Goal: Information Seeking & Learning: Learn about a topic

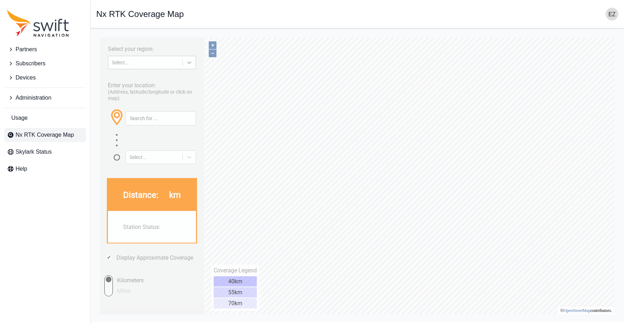
click at [185, 62] on div at bounding box center [189, 62] width 13 height 13
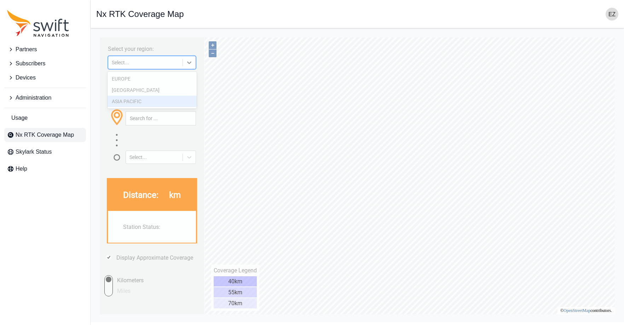
drag, startPoint x: 141, startPoint y: 100, endPoint x: 715, endPoint y: 219, distance: 585.9
click at [141, 100] on div "ASIA PACIFIC" at bounding box center [151, 101] width 89 height 11
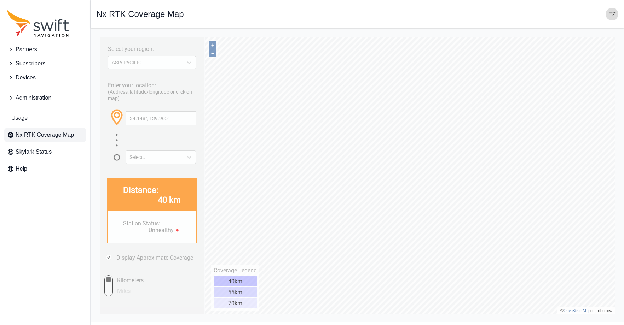
type input "33.234°, 139.907°"
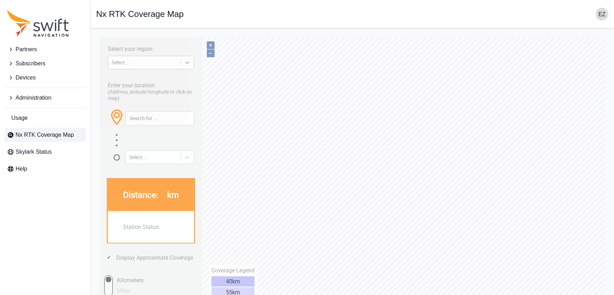
click at [186, 63] on icon at bounding box center [187, 62] width 7 height 7
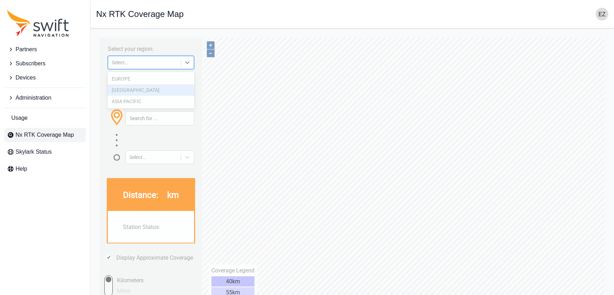
click at [161, 86] on div "[GEOGRAPHIC_DATA]" at bounding box center [150, 90] width 87 height 11
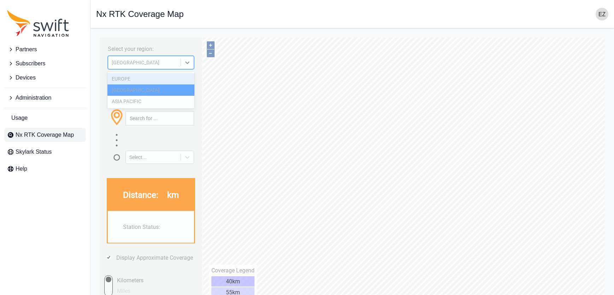
drag, startPoint x: 191, startPoint y: 63, endPoint x: 160, endPoint y: 98, distance: 46.6
click at [191, 63] on icon at bounding box center [187, 62] width 7 height 7
click at [156, 102] on div "ASIA PACIFIC" at bounding box center [150, 101] width 87 height 11
click at [182, 59] on div at bounding box center [187, 62] width 13 height 13
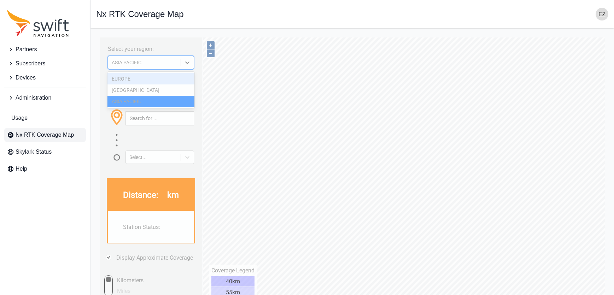
click at [166, 85] on div "[GEOGRAPHIC_DATA]" at bounding box center [150, 90] width 87 height 11
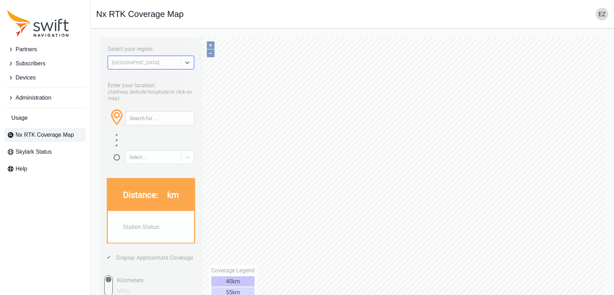
click at [185, 63] on icon at bounding box center [187, 62] width 7 height 7
click at [187, 47] on div "Select your region: NORTH AMERICA" at bounding box center [150, 55] width 95 height 29
click at [193, 56] on div "[GEOGRAPHIC_DATA]" at bounding box center [151, 62] width 86 height 13
drag, startPoint x: 153, startPoint y: 88, endPoint x: 627, endPoint y: 34, distance: 476.1
click at [154, 88] on div "[GEOGRAPHIC_DATA]" at bounding box center [150, 90] width 87 height 11
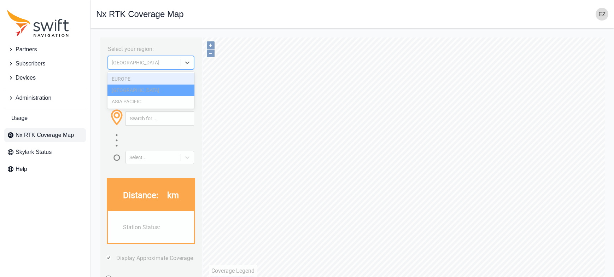
click at [190, 66] on div at bounding box center [187, 62] width 13 height 13
click at [143, 101] on div "ASIA PACIFIC" at bounding box center [150, 101] width 87 height 11
click at [199, 64] on div "Select your region: option ASIA PACIFIC, selected. ASIA PACIFIC Enter your loca…" at bounding box center [151, 175] width 103 height 277
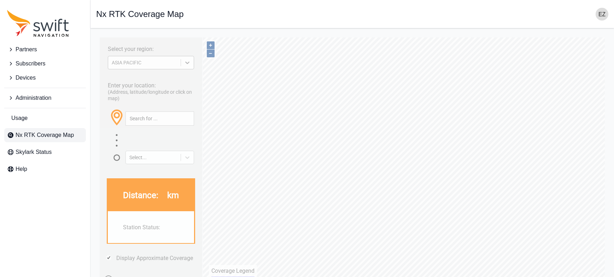
click at [190, 64] on icon at bounding box center [187, 62] width 7 height 7
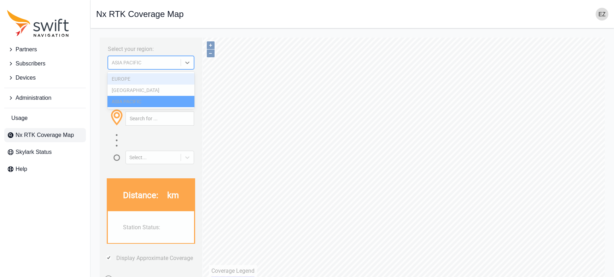
click at [155, 81] on div "EUROPE" at bounding box center [150, 78] width 87 height 11
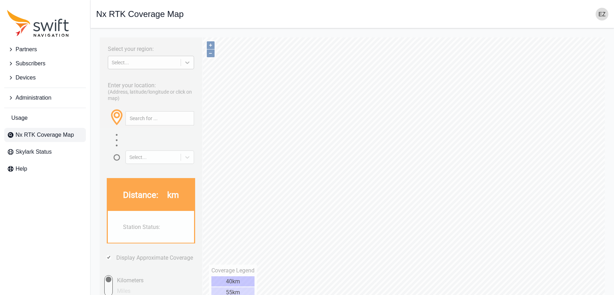
click at [193, 64] on div at bounding box center [187, 62] width 13 height 13
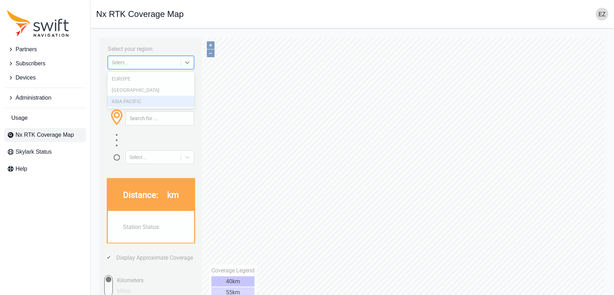
click at [162, 106] on div "ASIA PACIFIC" at bounding box center [150, 101] width 87 height 11
click at [194, 63] on div "Select your region: option ASIA PACIFIC, selected. ASIA PACIFIC" at bounding box center [150, 55] width 95 height 29
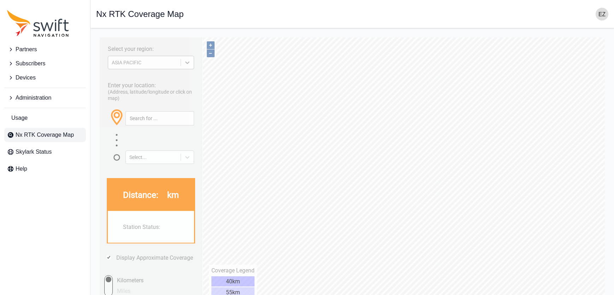
click at [194, 64] on div at bounding box center [187, 62] width 13 height 13
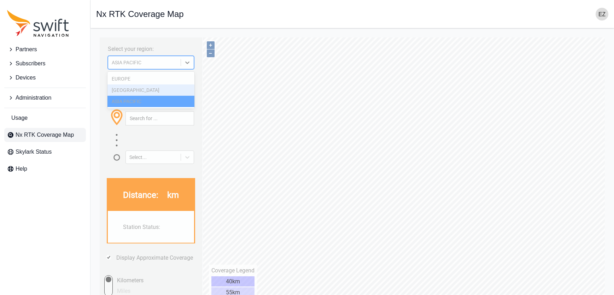
click at [172, 92] on div "[GEOGRAPHIC_DATA]" at bounding box center [150, 90] width 87 height 11
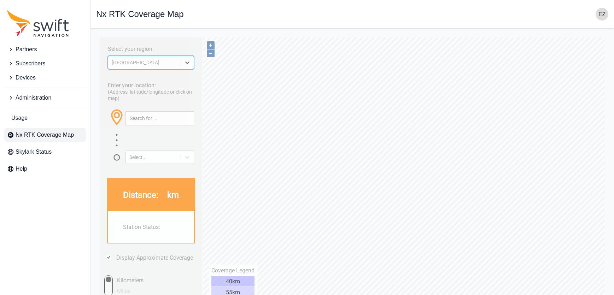
click at [190, 61] on icon at bounding box center [187, 62] width 7 height 7
click at [168, 81] on div "EUROPE" at bounding box center [150, 78] width 87 height 11
click at [154, 82] on label "Enter your location:" at bounding box center [132, 85] width 48 height 7
